Goal: Task Accomplishment & Management: Manage account settings

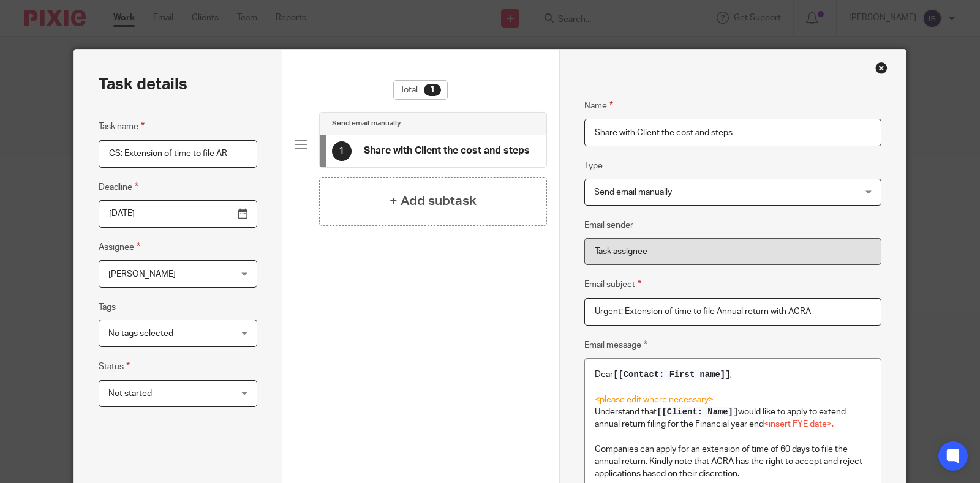
click at [876, 62] on div "Close this dialog window" at bounding box center [882, 68] width 12 height 12
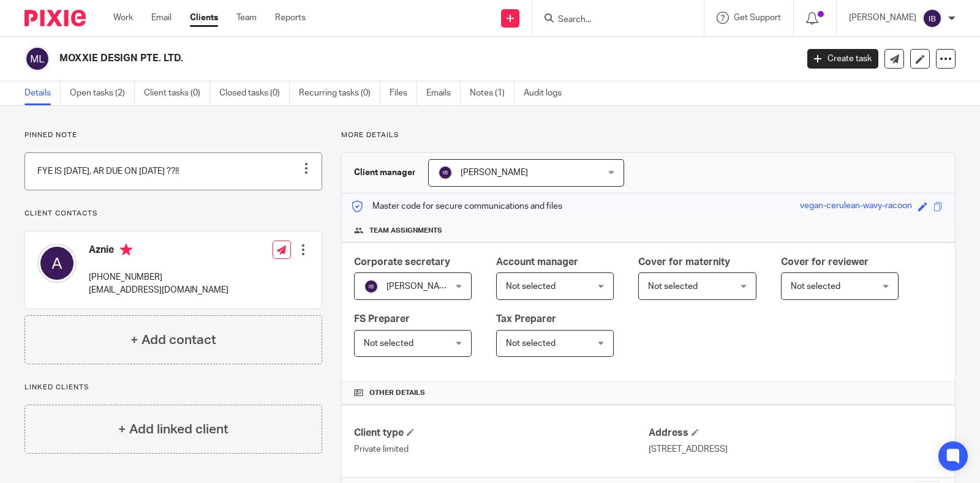
click at [300, 164] on div at bounding box center [306, 168] width 12 height 12
click at [279, 222] on li "Edit note" at bounding box center [275, 217] width 59 height 18
click at [282, 217] on span "Edit note" at bounding box center [280, 217] width 34 height 9
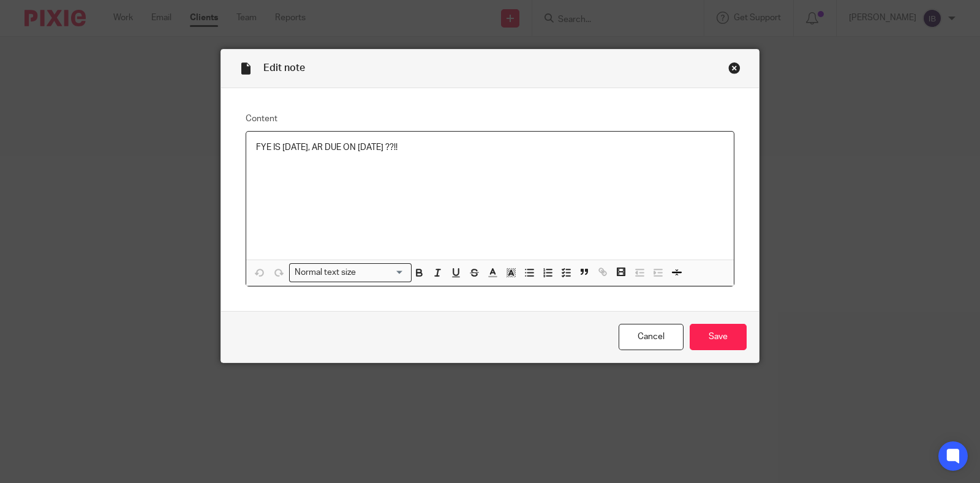
click at [441, 147] on p "FYE IS [DATE], AR DUE ON [DATE] ??!!" at bounding box center [490, 148] width 468 height 12
click at [722, 324] on input "Save" at bounding box center [718, 337] width 57 height 26
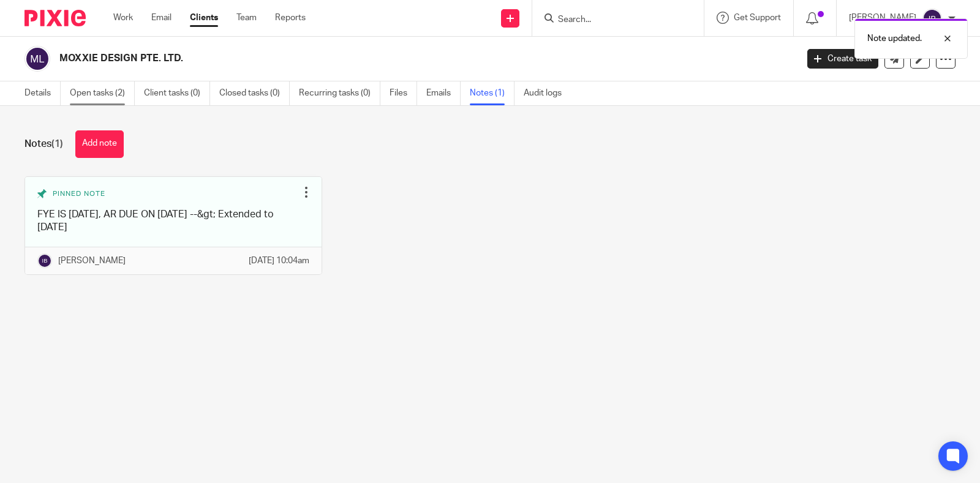
click at [94, 82] on link "Open tasks (2)" at bounding box center [102, 93] width 65 height 24
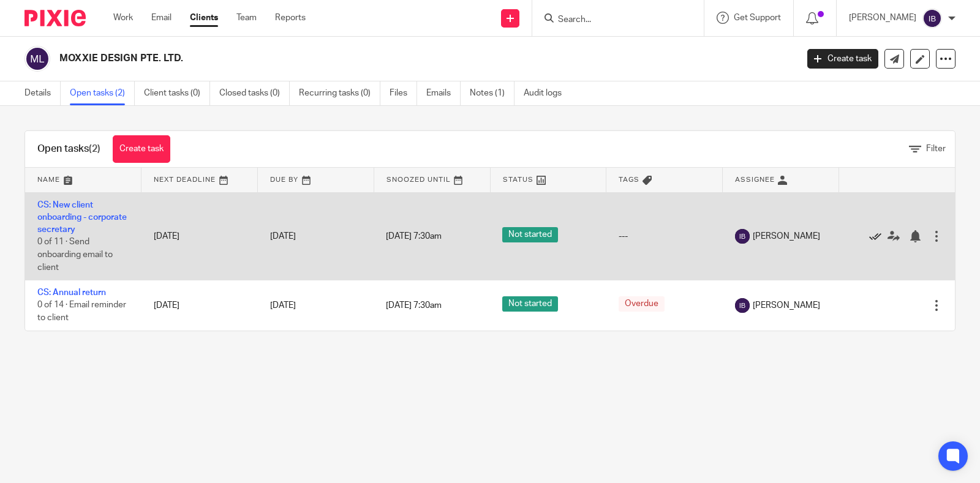
click at [869, 236] on icon at bounding box center [875, 236] width 12 height 12
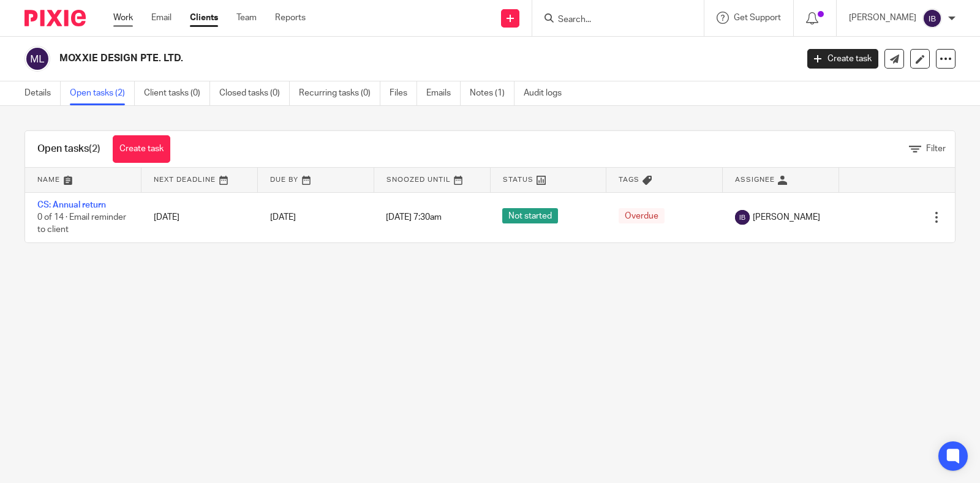
click at [127, 17] on link "Work" at bounding box center [123, 18] width 20 height 12
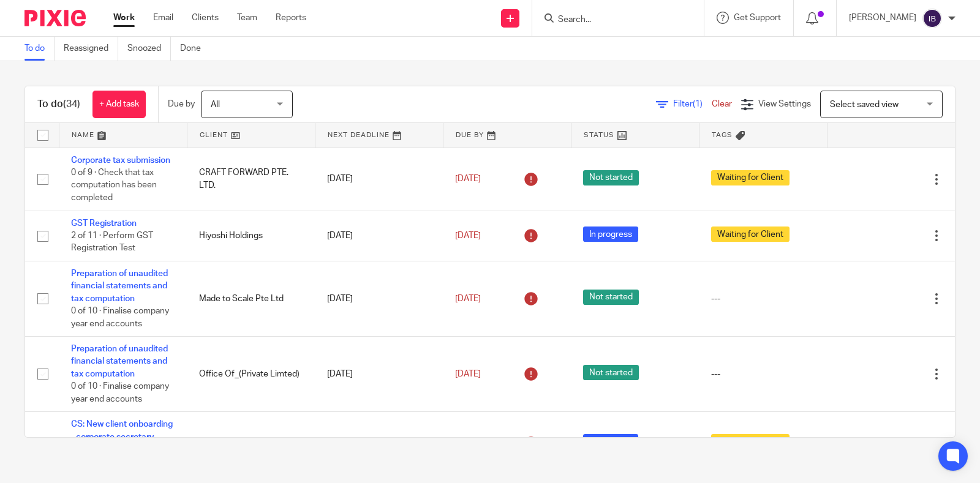
click at [234, 137] on link at bounding box center [250, 135] width 127 height 25
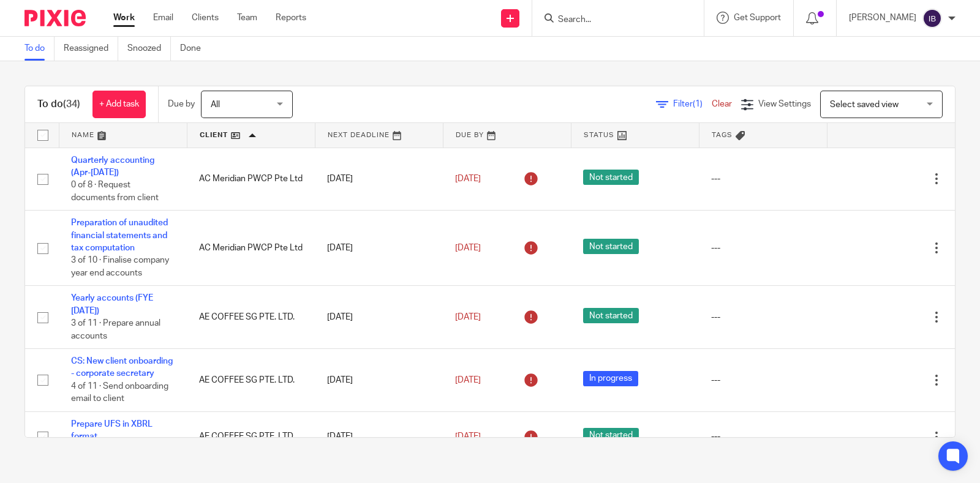
click at [400, 57] on div "To do Reassigned Snoozed Done" at bounding box center [490, 49] width 980 height 25
click at [495, 44] on div "To do Reassigned Snoozed Done" at bounding box center [490, 49] width 980 height 25
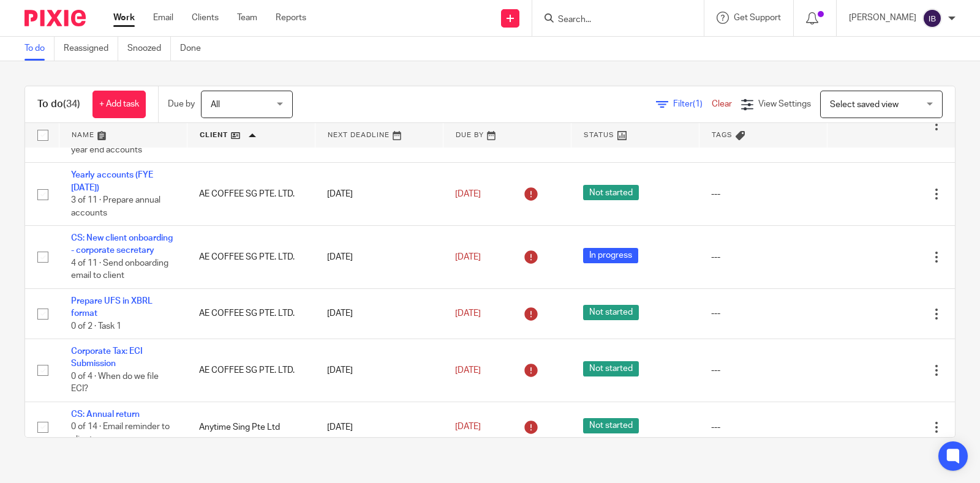
scroll to position [153, 0]
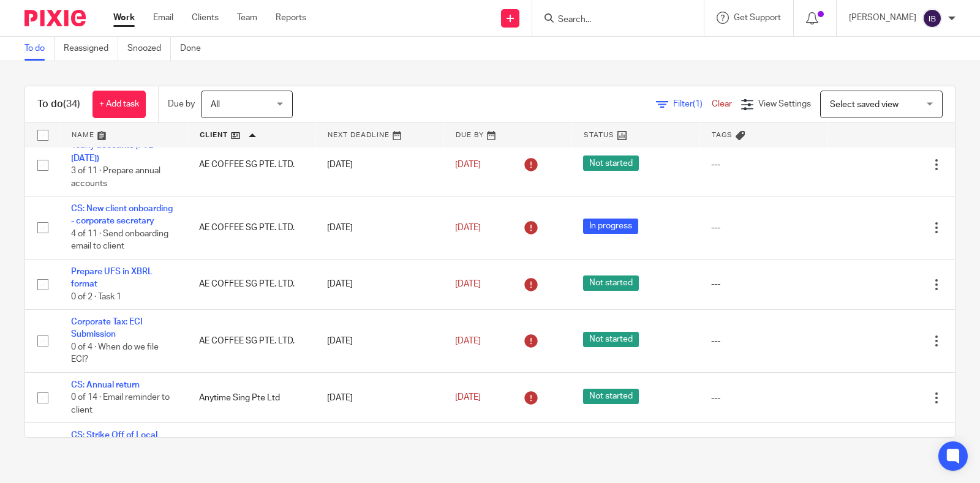
click at [630, 15] on input "Search" at bounding box center [612, 20] width 110 height 11
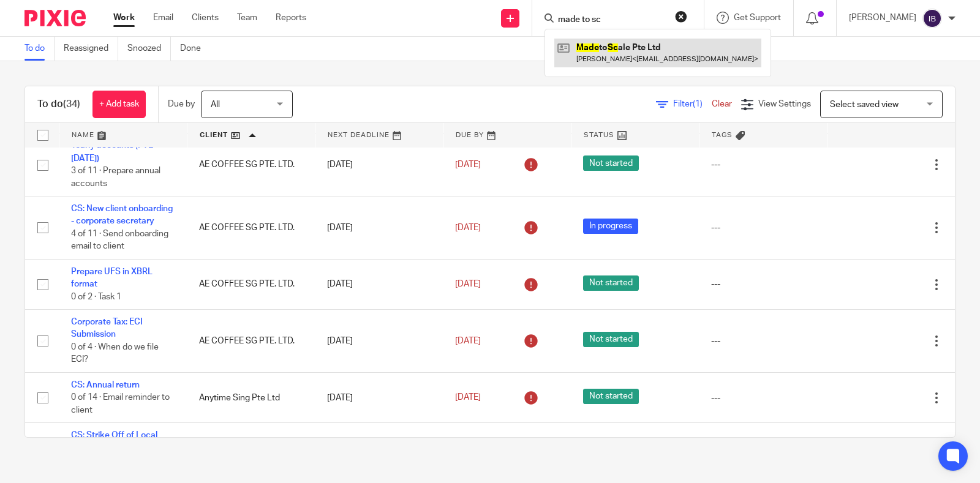
type input "made to sc"
click at [634, 59] on link at bounding box center [657, 53] width 207 height 28
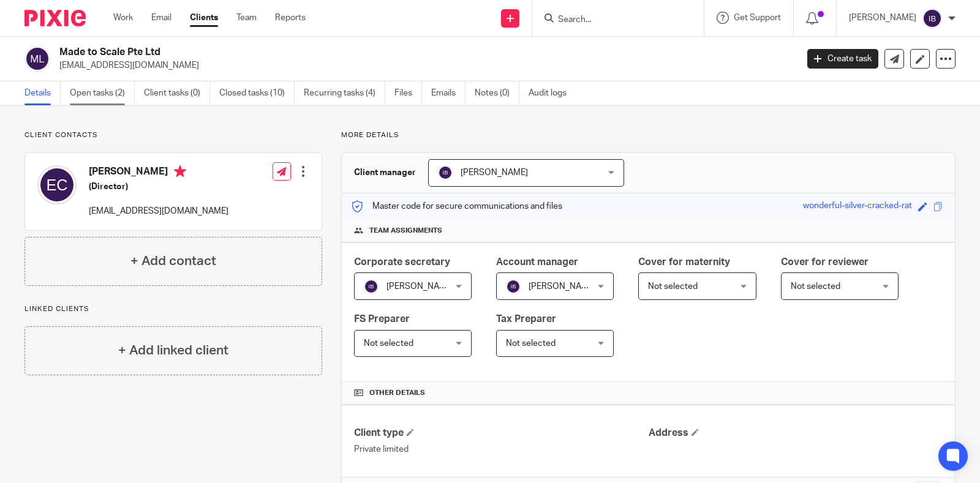
click at [102, 96] on link "Open tasks (2)" at bounding box center [102, 93] width 65 height 24
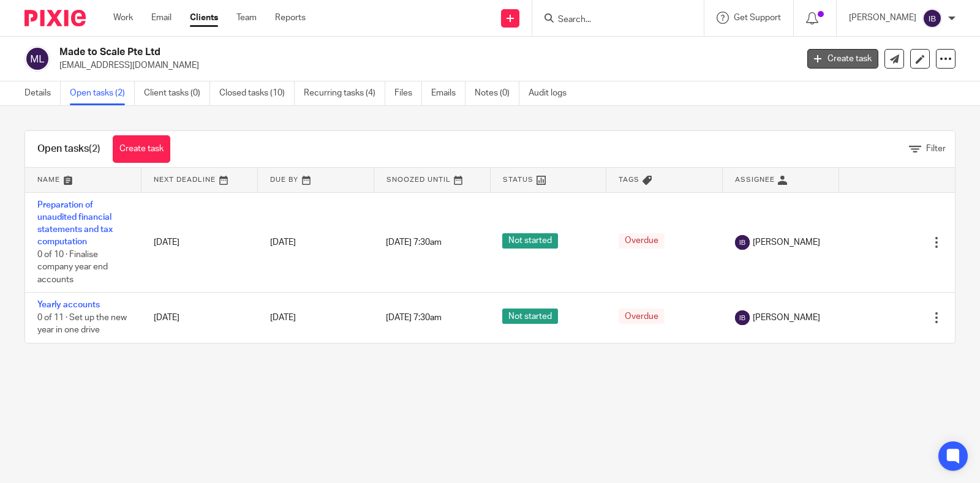
click at [817, 56] on link "Create task" at bounding box center [842, 59] width 71 height 20
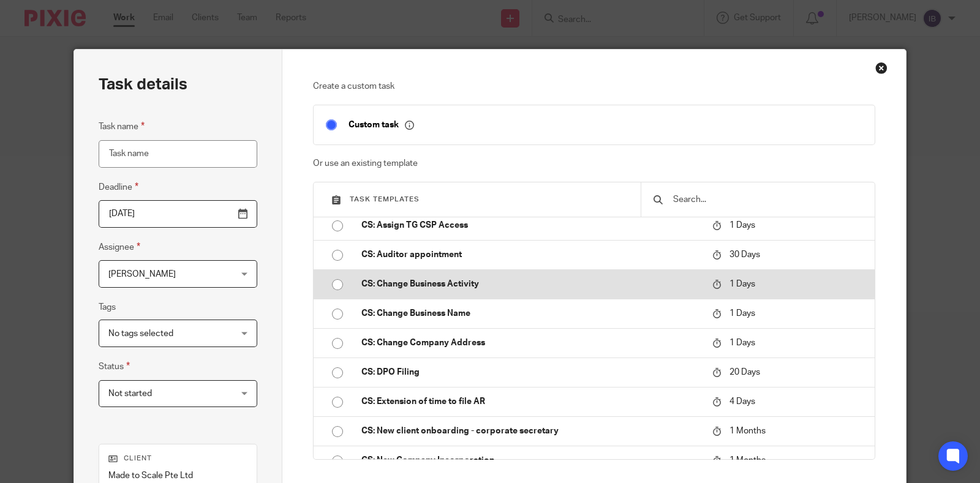
scroll to position [306, 0]
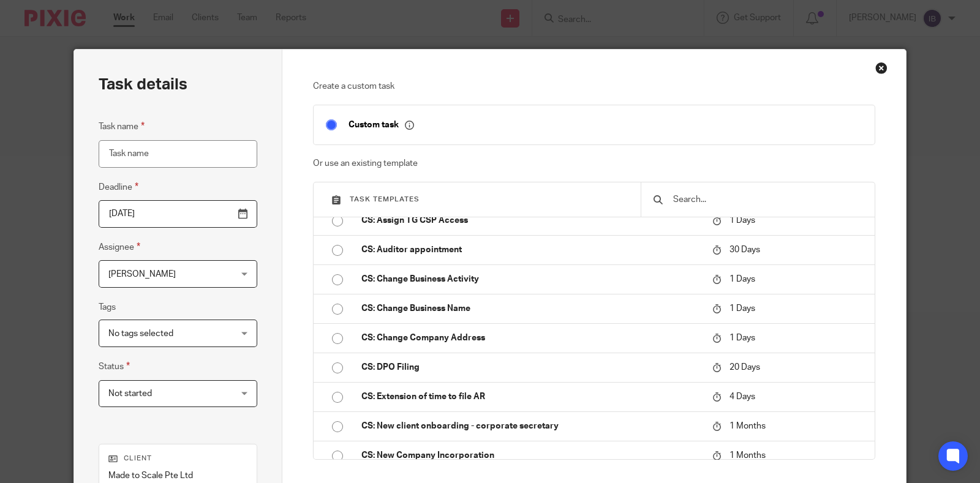
click at [695, 195] on input "text" at bounding box center [767, 199] width 191 height 13
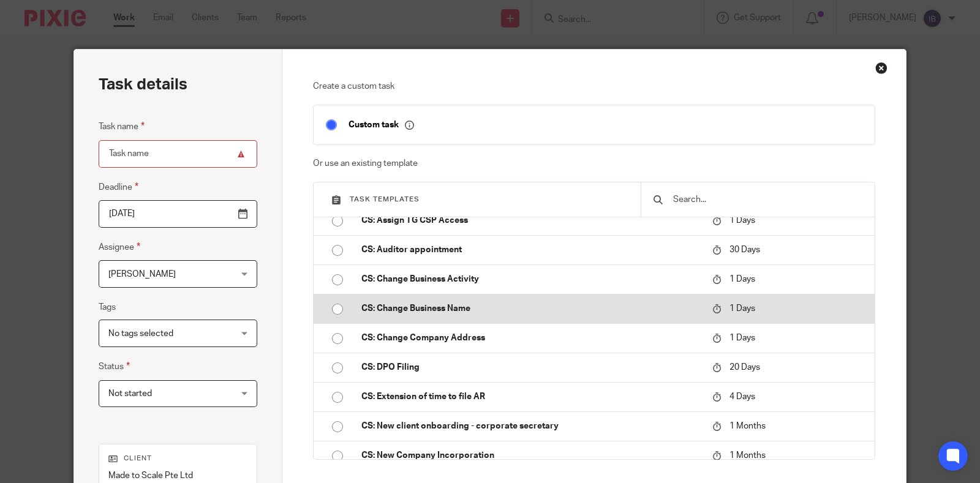
click at [480, 310] on p "CS: Change Business Name" at bounding box center [530, 309] width 339 height 12
type input "2025-08-16"
type input "CS: Change Business Name"
checkbox input "false"
radio input "true"
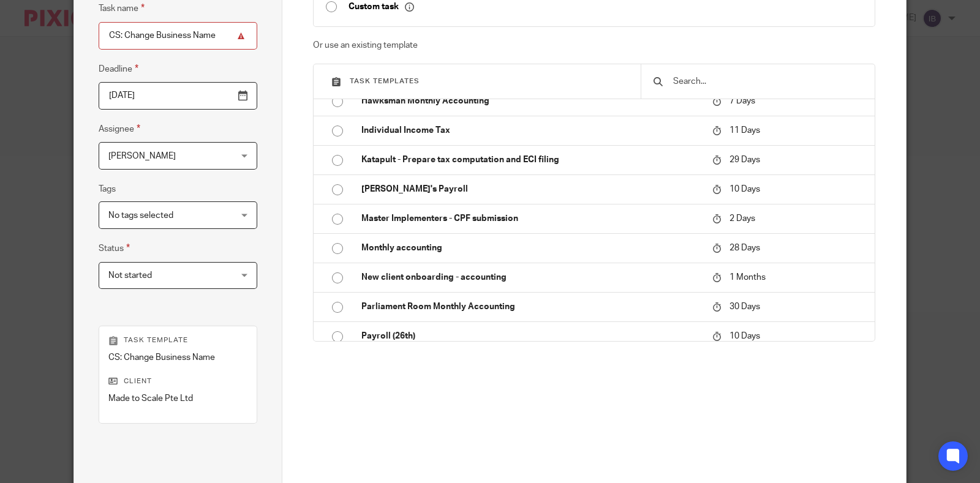
scroll to position [230, 0]
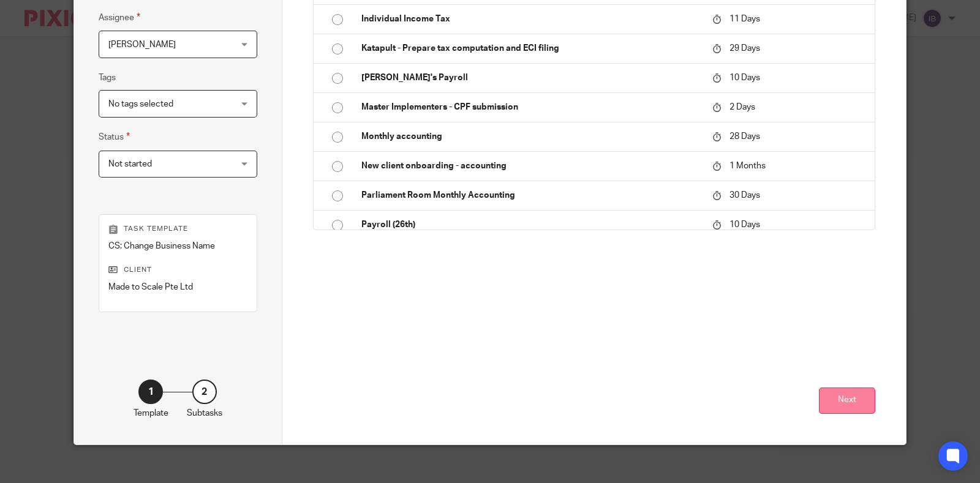
click at [852, 406] on button "Next" at bounding box center [847, 401] width 56 height 26
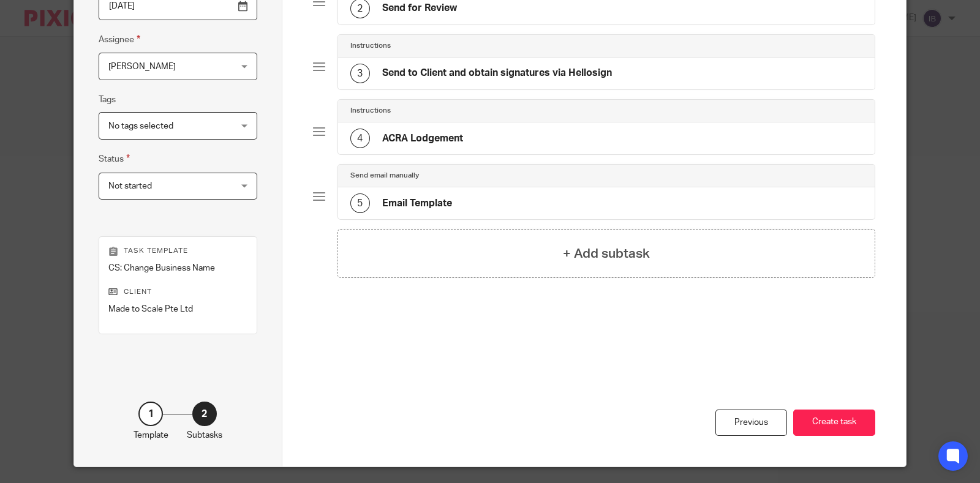
scroll to position [153, 0]
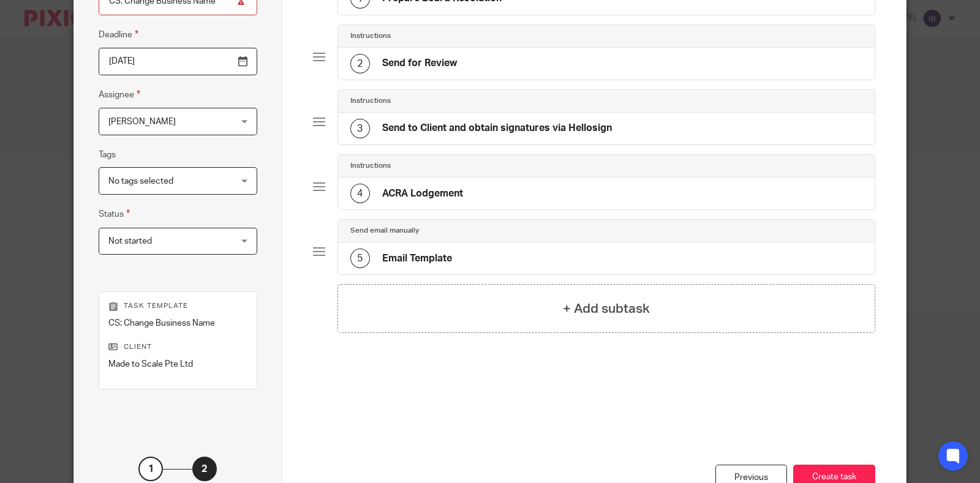
click at [504, 238] on div "Send email manually" at bounding box center [606, 231] width 537 height 23
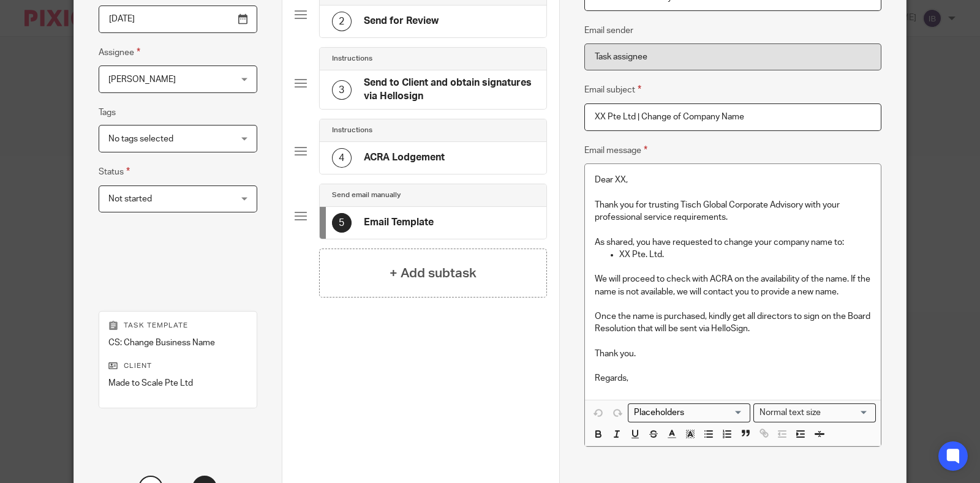
scroll to position [230, 0]
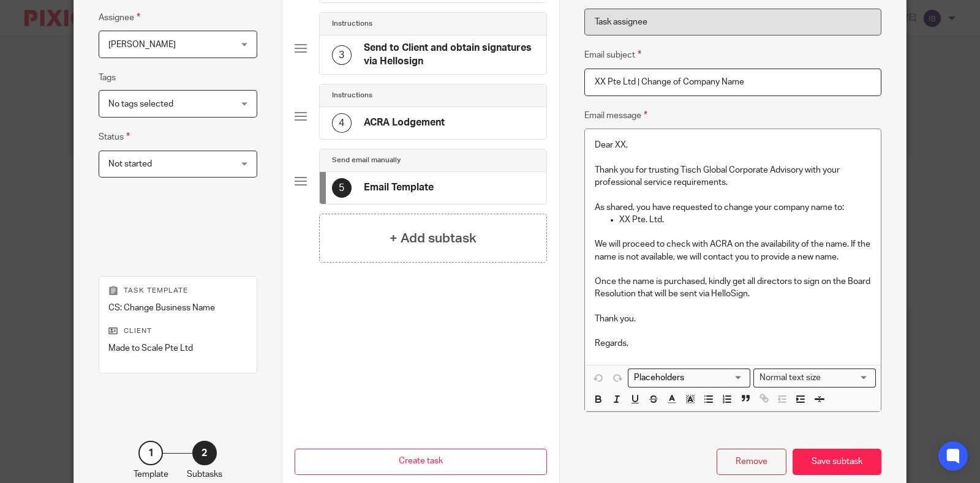
click at [415, 113] on div "4 ACRA Lodgement" at bounding box center [388, 123] width 113 height 20
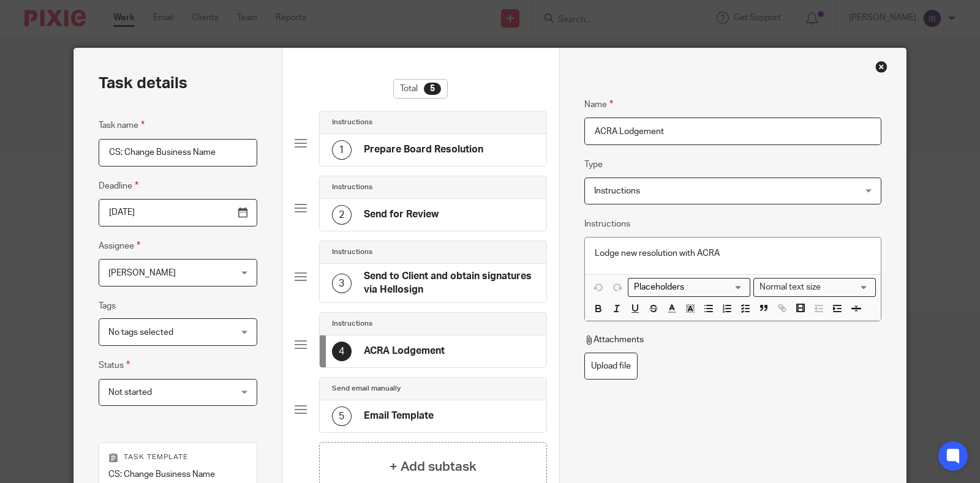
scroll to position [0, 0]
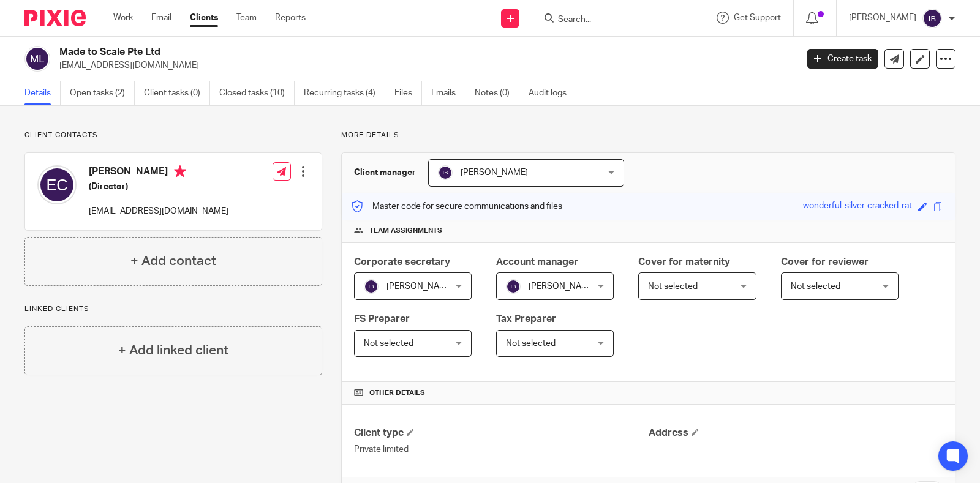
click at [845, 59] on link "Create task" at bounding box center [842, 59] width 71 height 20
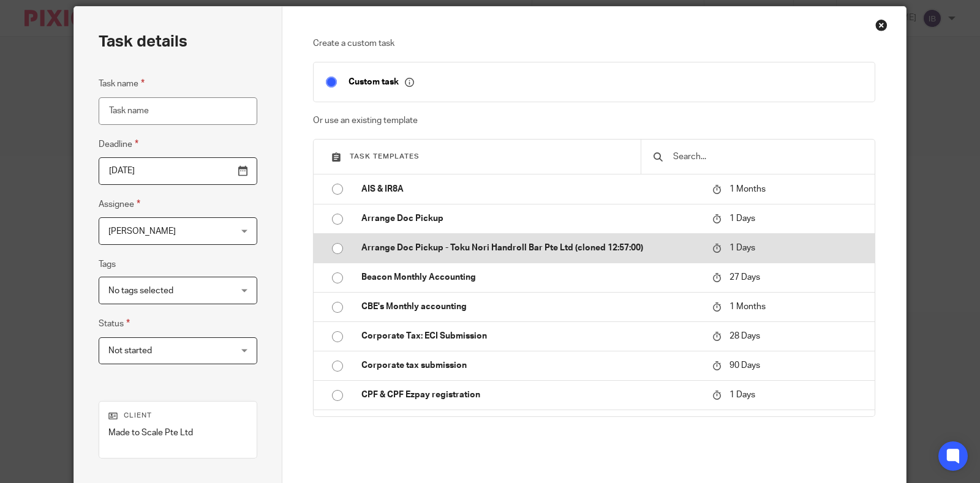
scroll to position [76, 0]
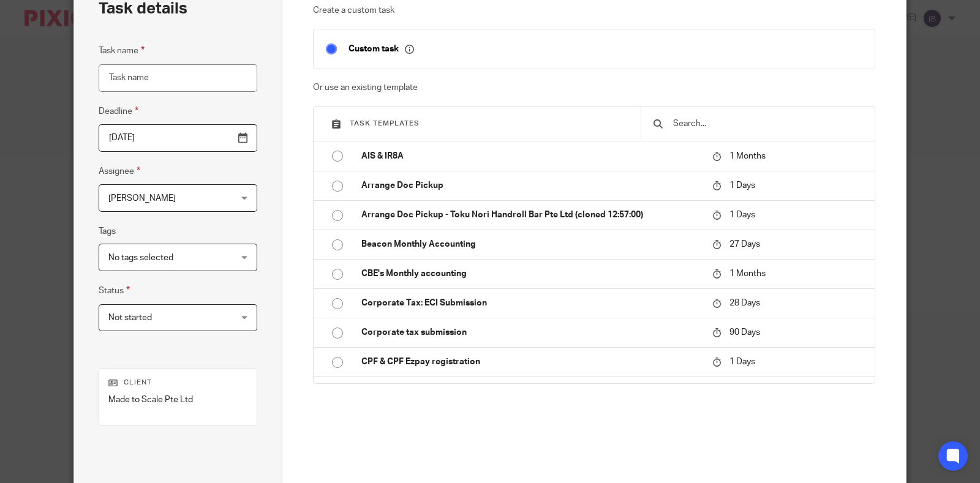
click at [681, 123] on input "text" at bounding box center [767, 123] width 191 height 13
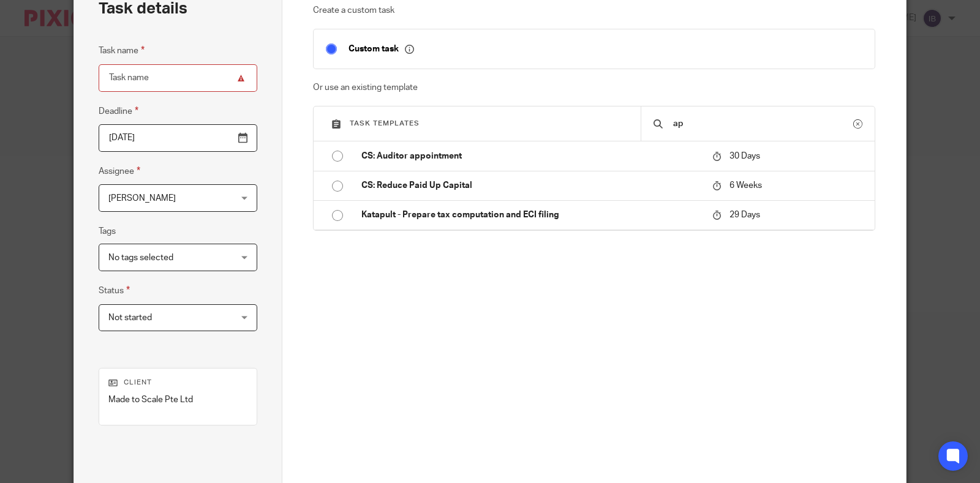
type input "a"
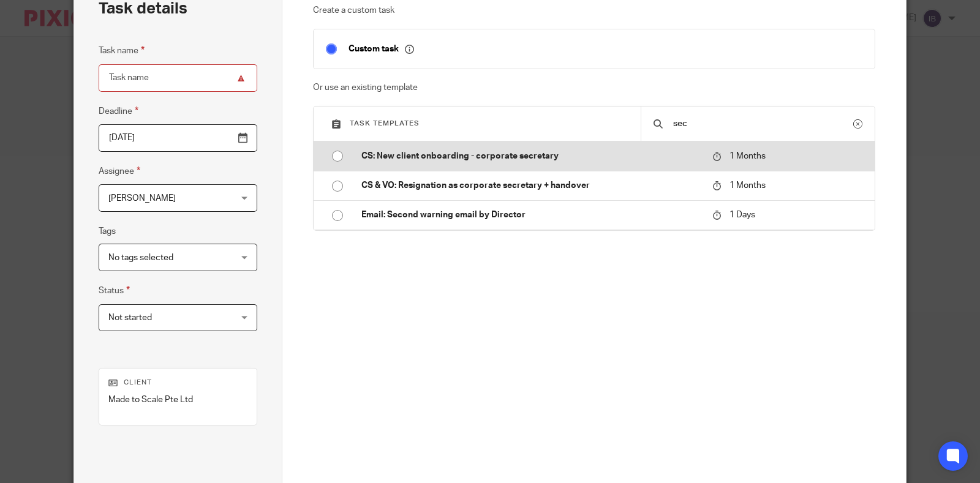
type input "sec"
click at [622, 158] on p "CS: New client onboarding - corporate secretary" at bounding box center [530, 156] width 339 height 12
type input "2025-09-15"
type input "CS: New client onboarding - corporate secretary"
checkbox input "false"
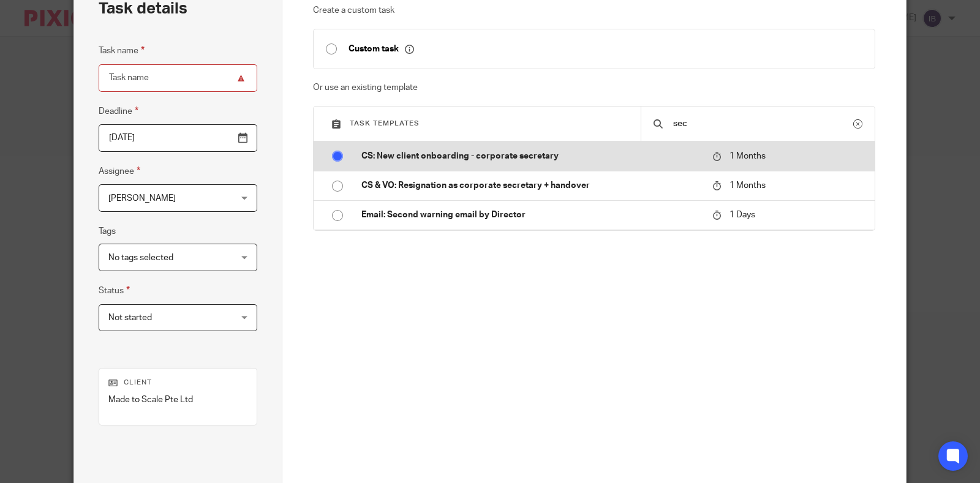
radio input "true"
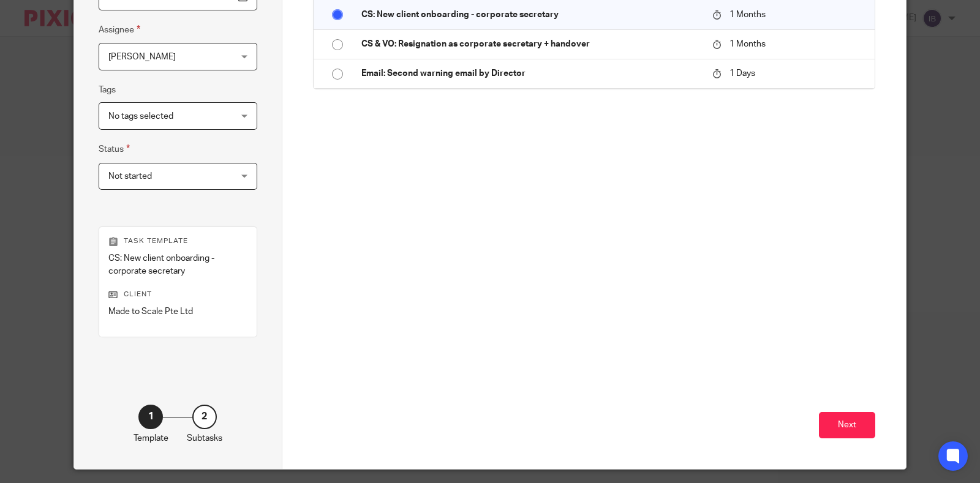
scroll to position [252, 0]
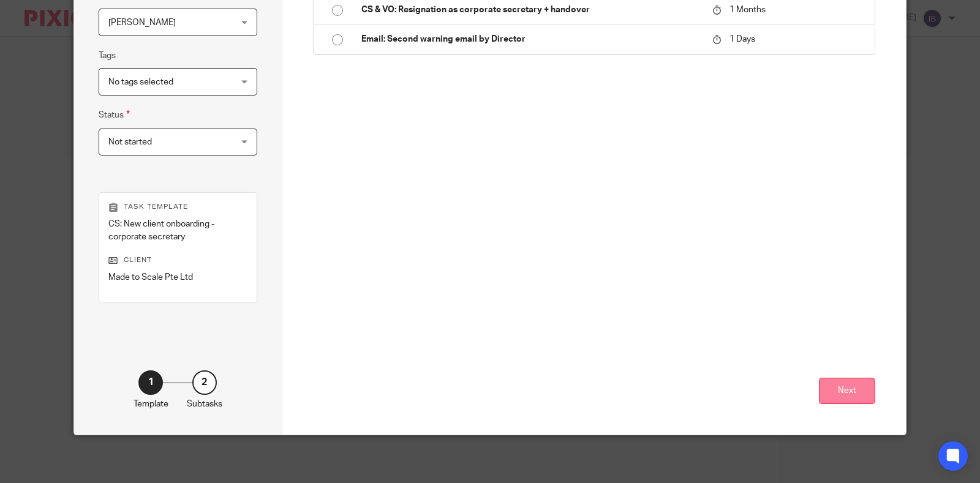
click at [830, 382] on button "Next" at bounding box center [847, 391] width 56 height 26
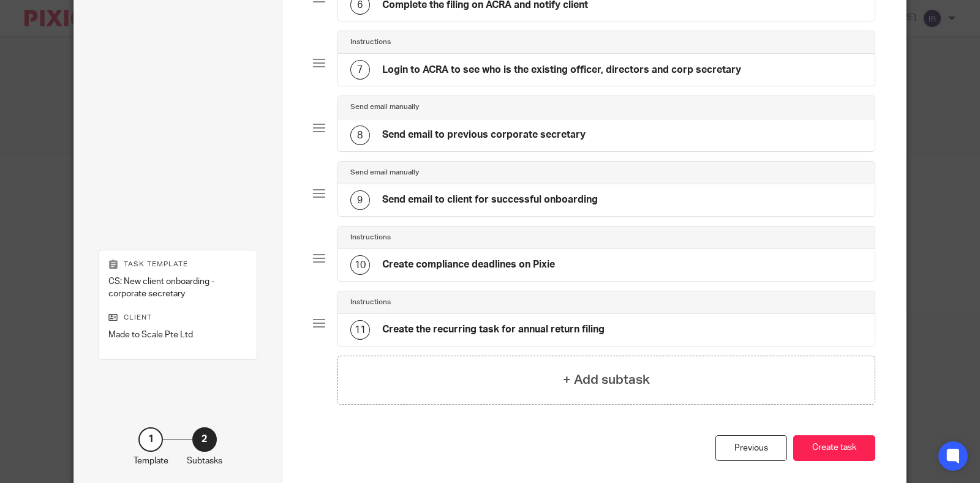
scroll to position [482, 0]
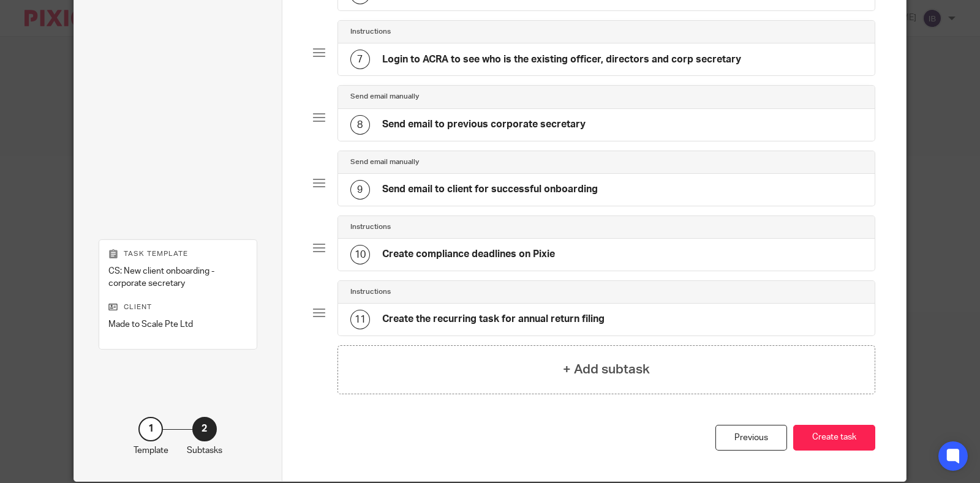
click at [608, 181] on div "9 Send email to client for successful onboarding" at bounding box center [606, 190] width 537 height 32
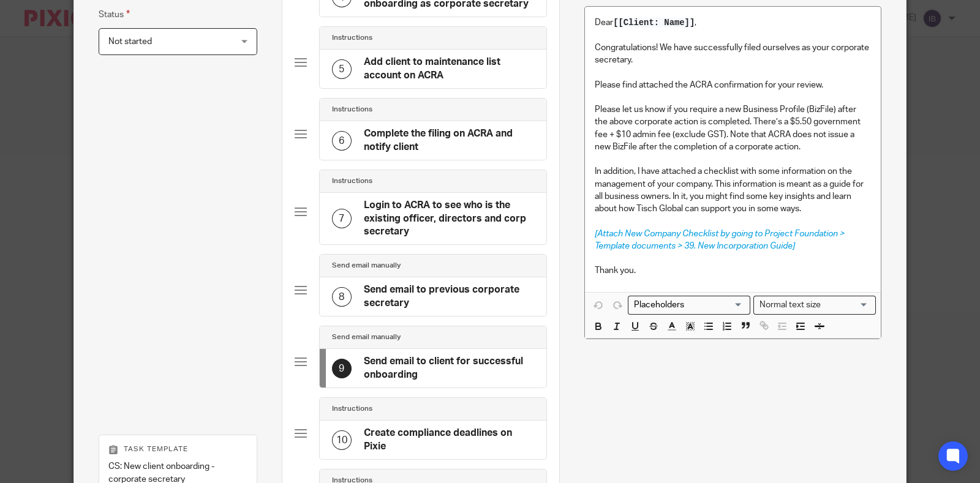
scroll to position [328, 0]
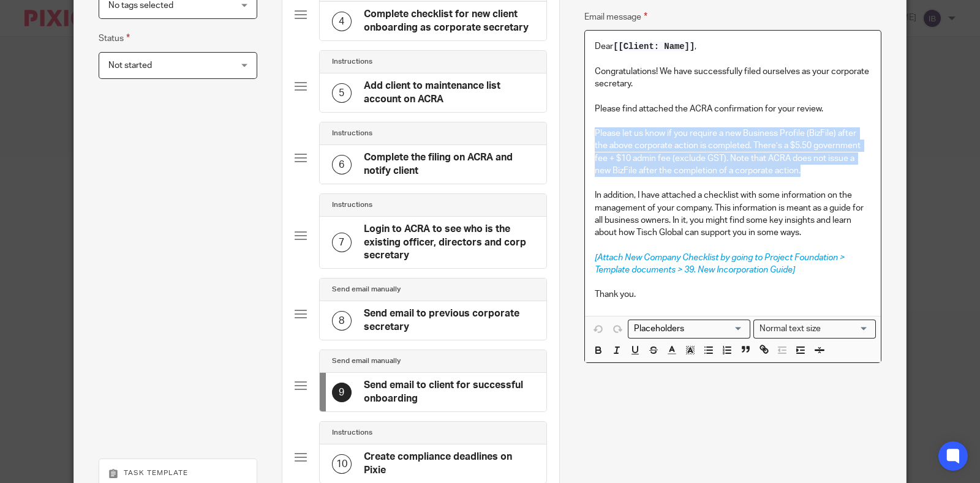
drag, startPoint x: 784, startPoint y: 172, endPoint x: 591, endPoint y: 130, distance: 196.8
click at [595, 130] on p "Please let us know if you require a new Business Profile (BizFile) after the ab…" at bounding box center [733, 152] width 276 height 50
copy p "Please let us know if you require a new Business Profile (BizFile) after the ab…"
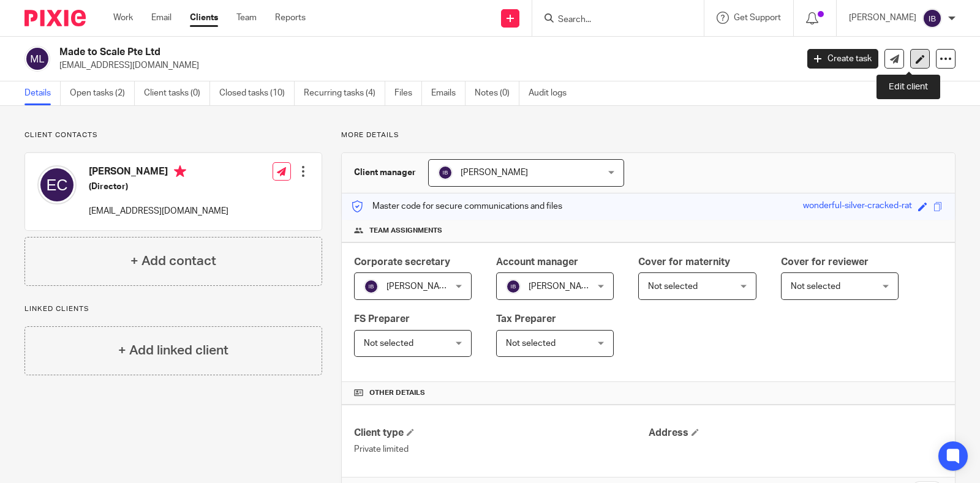
click at [916, 59] on icon at bounding box center [920, 59] width 9 height 9
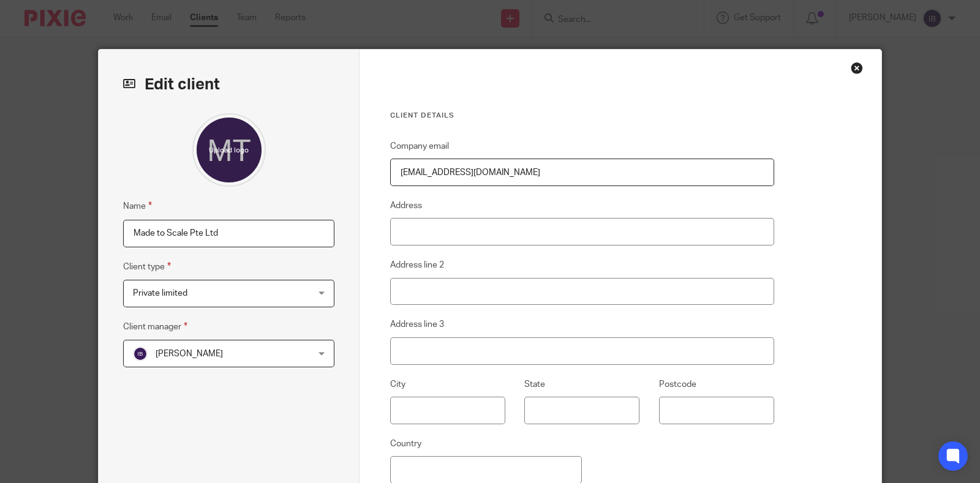
click at [126, 232] on input "Made to Scale Pte Ltd" at bounding box center [228, 234] width 211 height 28
paste input "EMBERBRIDGE SOLUTIONS PTE. LTD."
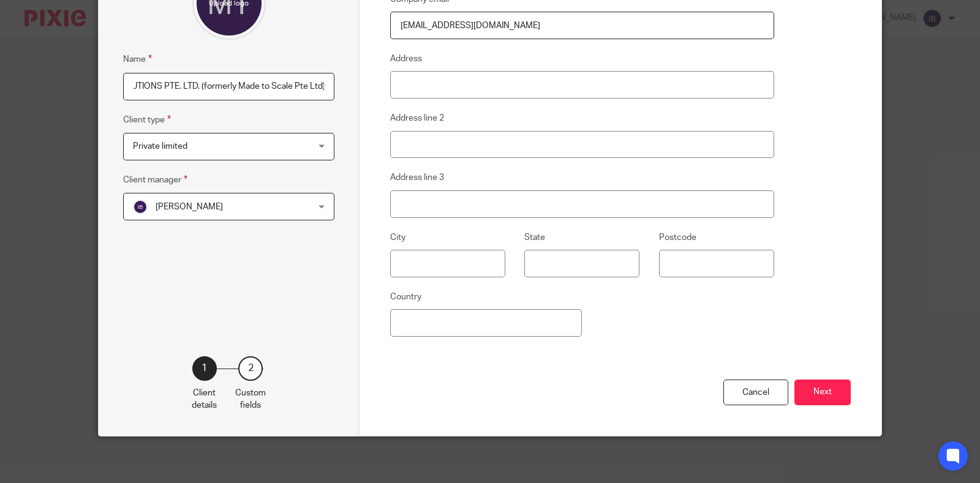
scroll to position [148, 0]
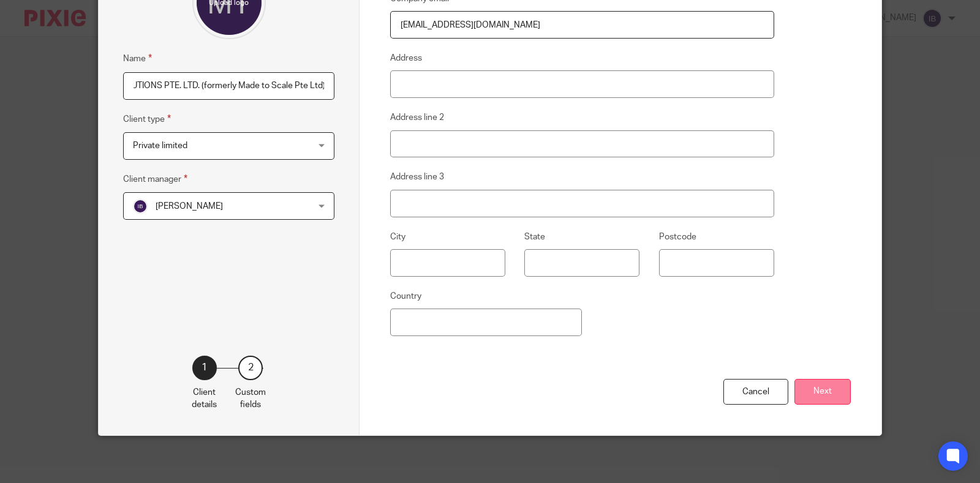
type input "EMBERBRIDGE SOLUTIONS PTE. LTD. (formerly Made to Scale Pte Ltd)"
click at [814, 386] on button "Next" at bounding box center [823, 392] width 56 height 26
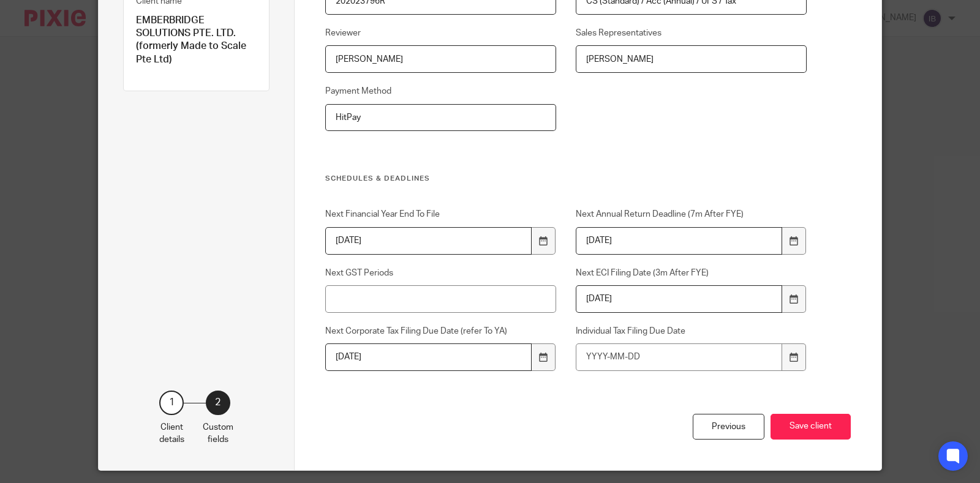
scroll to position [224, 0]
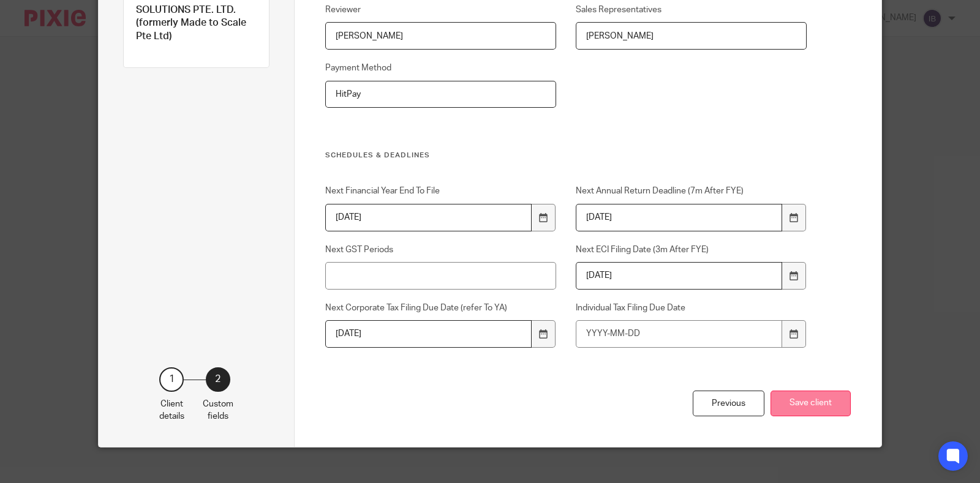
click at [787, 395] on button "Save client" at bounding box center [811, 404] width 80 height 26
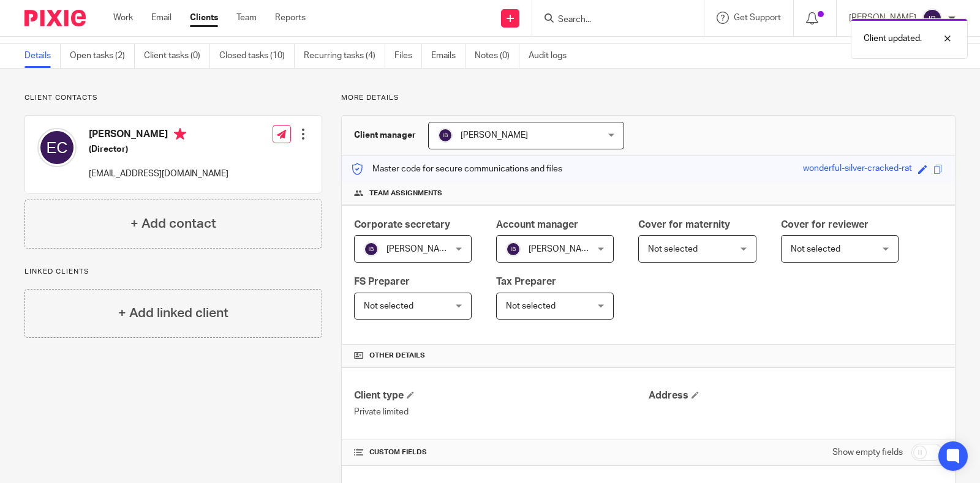
scroll to position [34, 0]
